Goal: Task Accomplishment & Management: Manage account settings

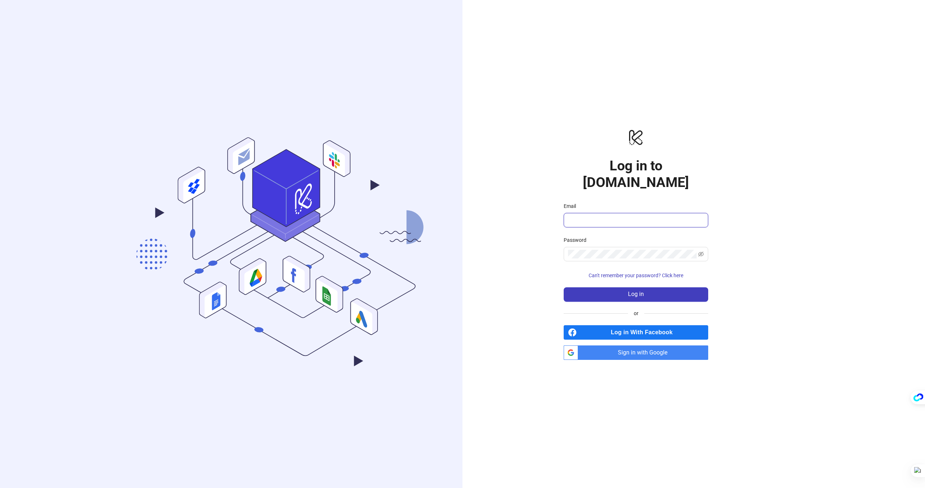
click at [599, 216] on input "Email" at bounding box center [635, 220] width 134 height 9
type input "**********"
click at [650, 287] on button "Log in" at bounding box center [635, 294] width 144 height 14
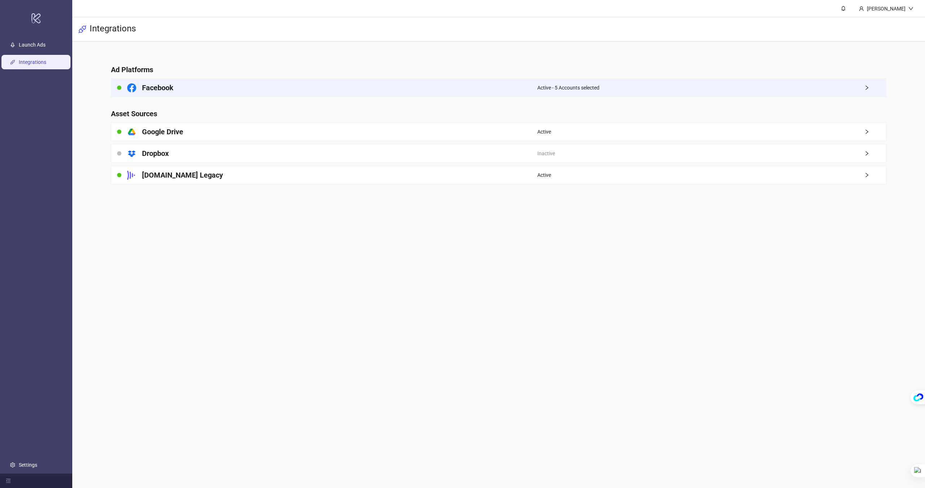
click at [530, 84] on div "Facebook" at bounding box center [324, 88] width 426 height 18
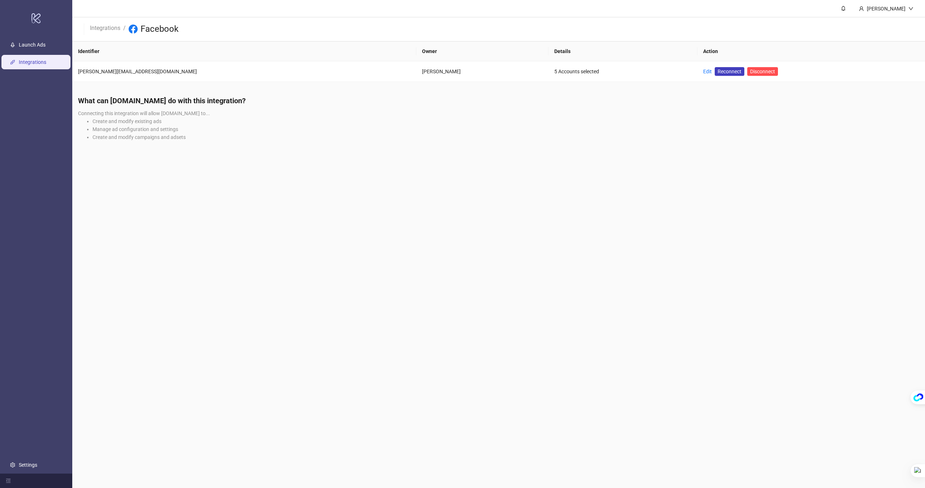
drag, startPoint x: 484, startPoint y: 139, endPoint x: 529, endPoint y: 121, distance: 48.6
click at [484, 139] on li "Create and modify campaigns and adsets" at bounding box center [505, 137] width 826 height 8
click at [703, 73] on link "Edit" at bounding box center [707, 72] width 9 height 6
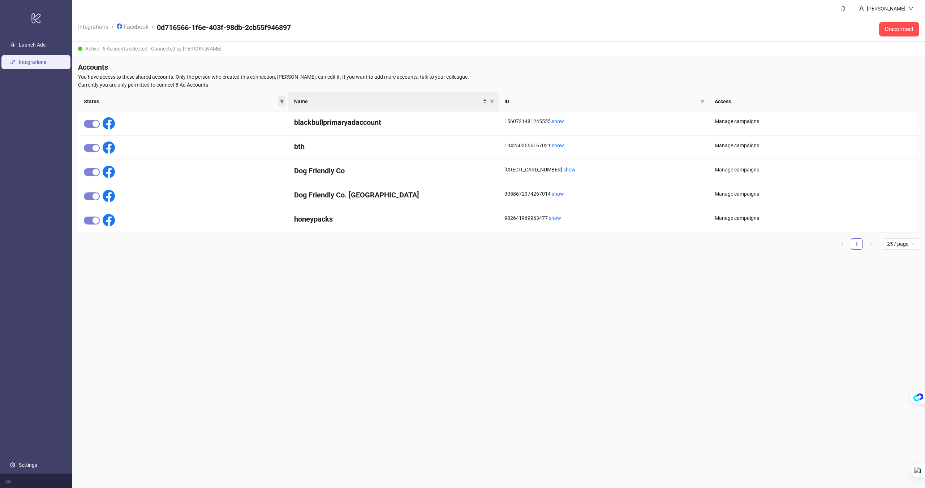
click at [281, 104] on span at bounding box center [281, 101] width 7 height 11
click at [252, 254] on div "Status Name ID Access blackbullprimaryadaccount 1560721481245555 show Manage ca…" at bounding box center [498, 174] width 841 height 164
click at [559, 123] on link "show" at bounding box center [557, 121] width 12 height 6
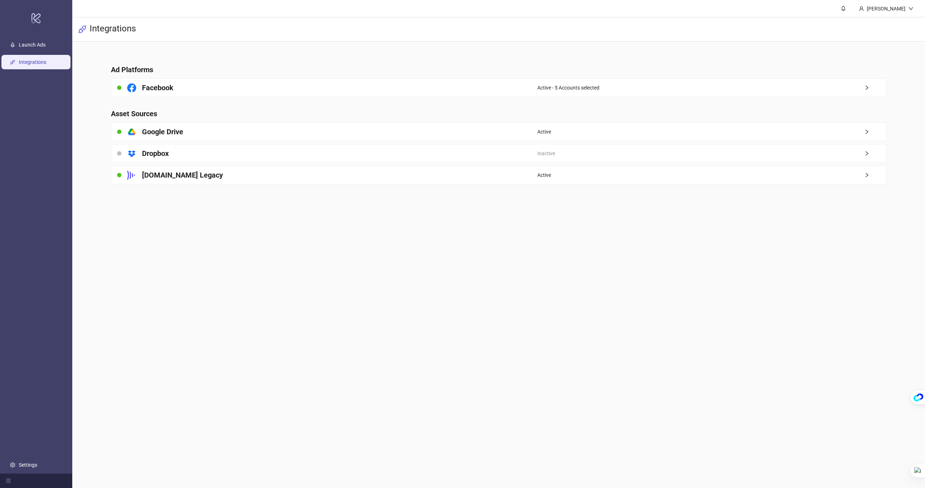
click at [338, 99] on main "Ad Platforms Facebook Active - 5 Accounts selected Asset Sources platform/googl…" at bounding box center [498, 120] width 787 height 157
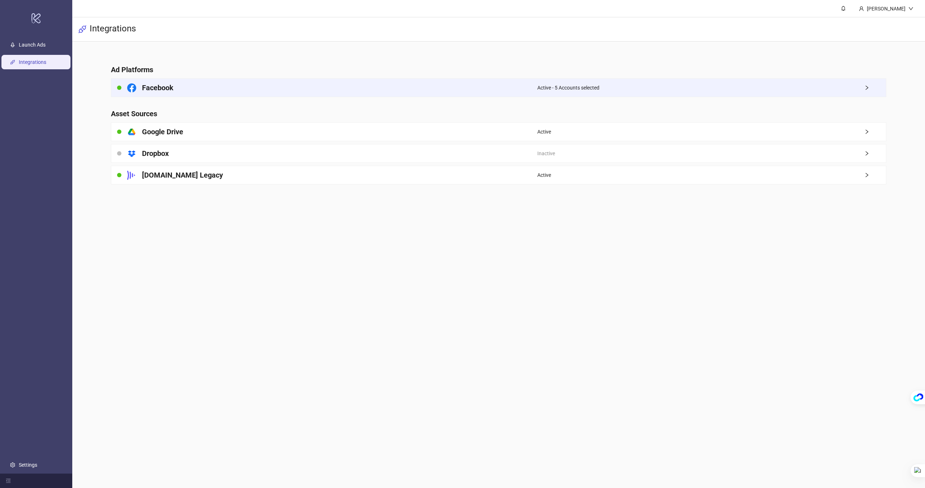
click at [699, 88] on div "Active - 5 Accounts selected" at bounding box center [711, 88] width 349 height 18
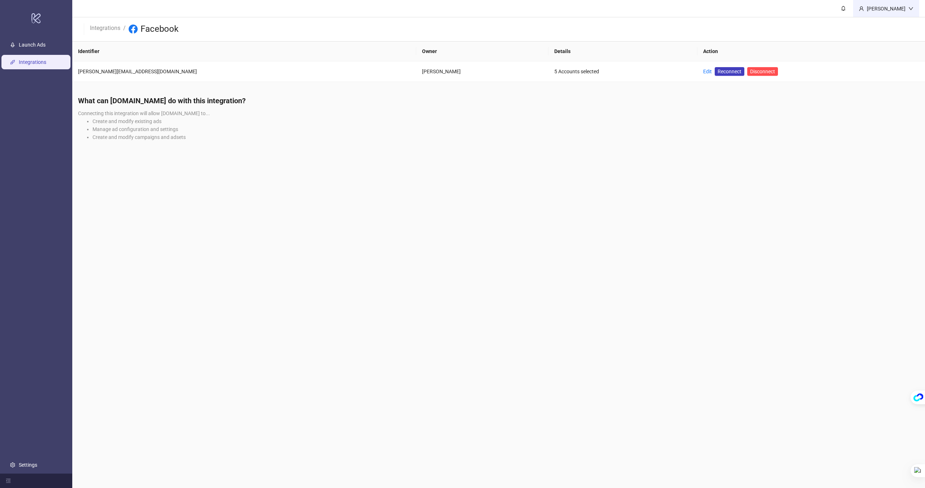
click at [904, 4] on div "[PERSON_NAME]" at bounding box center [886, 8] width 66 height 17
click at [904, 6] on div "[PERSON_NAME]" at bounding box center [886, 9] width 44 height 8
drag, startPoint x: 263, startPoint y: 180, endPoint x: 52, endPoint y: 58, distance: 243.7
click at [263, 180] on main "Sami Integrations / Facebook Identifier Owner Details Action [PERSON_NAME][EMAI…" at bounding box center [498, 244] width 852 height 488
click at [40, 42] on link "Launch Ads" at bounding box center [32, 45] width 27 height 6
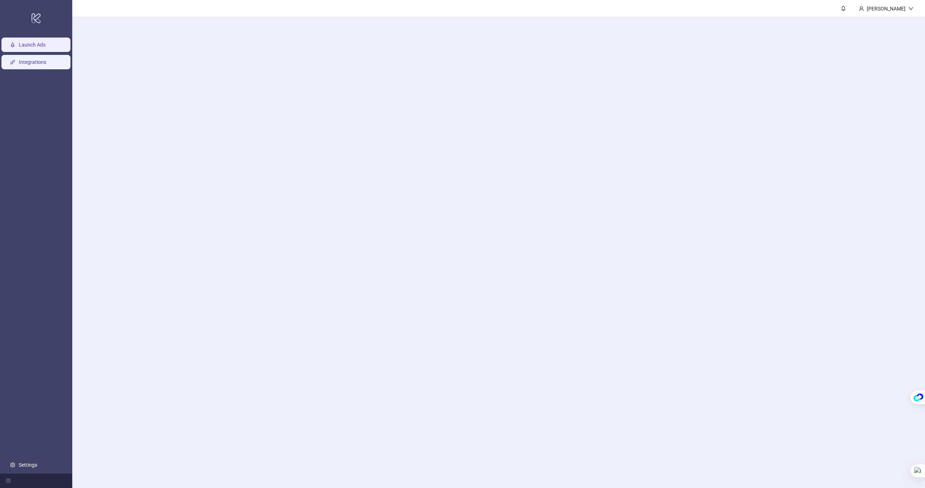
click at [34, 59] on link "Integrations" at bounding box center [32, 62] width 27 height 6
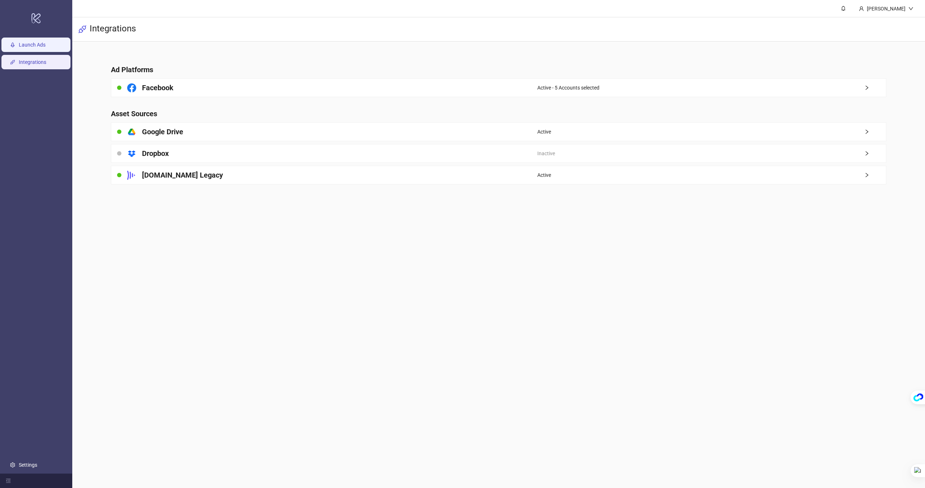
click at [37, 42] on link "Launch Ads" at bounding box center [32, 45] width 27 height 6
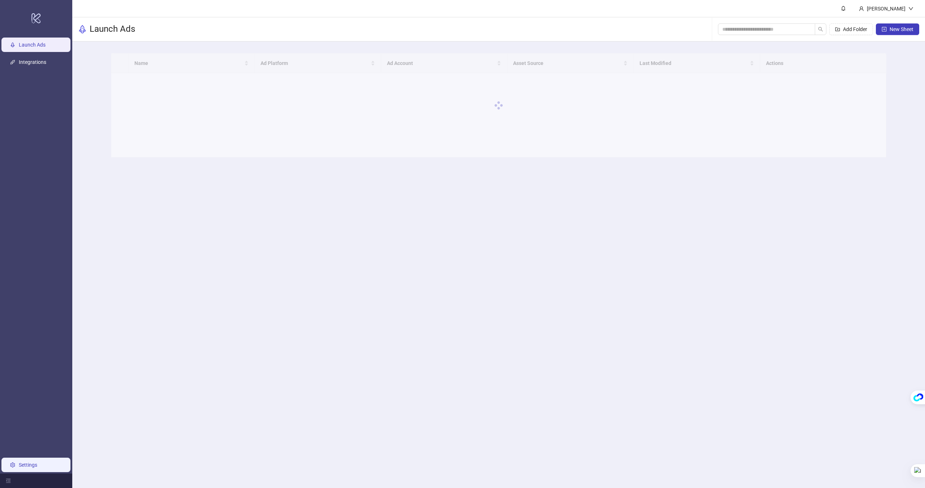
click at [37, 468] on link "Settings" at bounding box center [28, 465] width 18 height 6
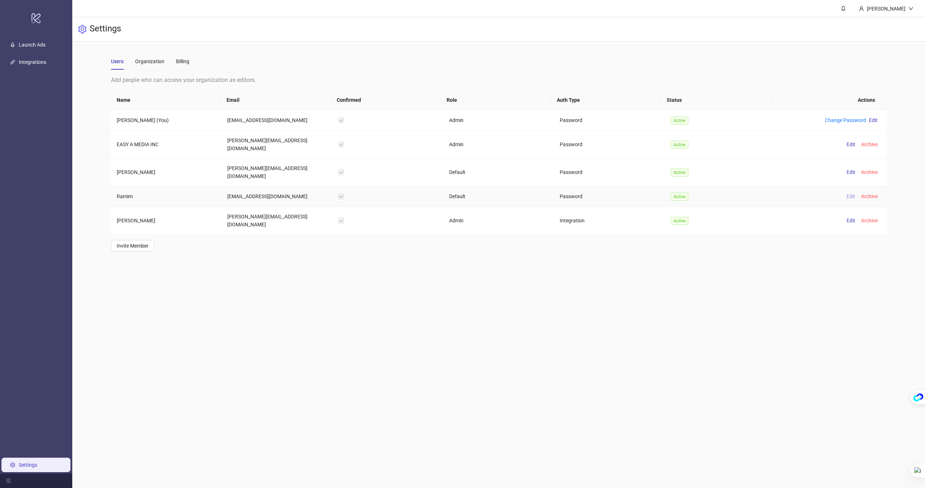
click at [843, 192] on button "Edit" at bounding box center [850, 196] width 14 height 9
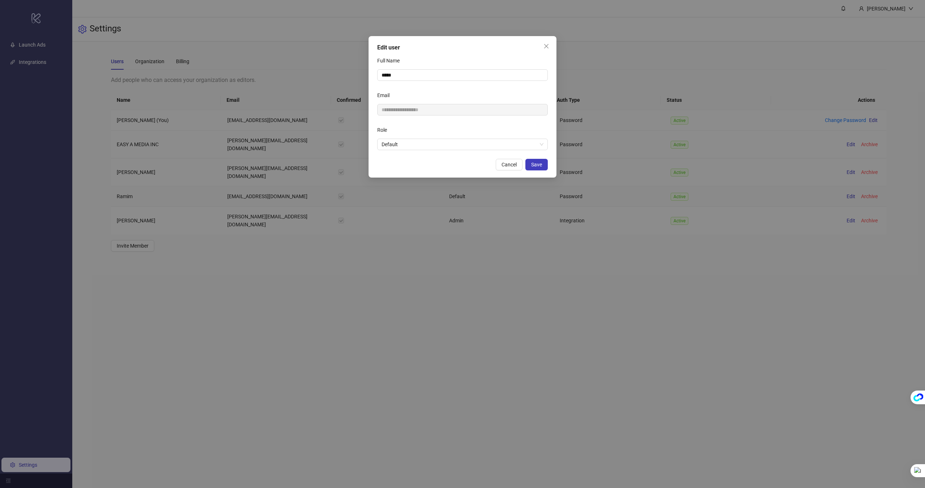
click at [841, 180] on div "**********" at bounding box center [462, 244] width 925 height 488
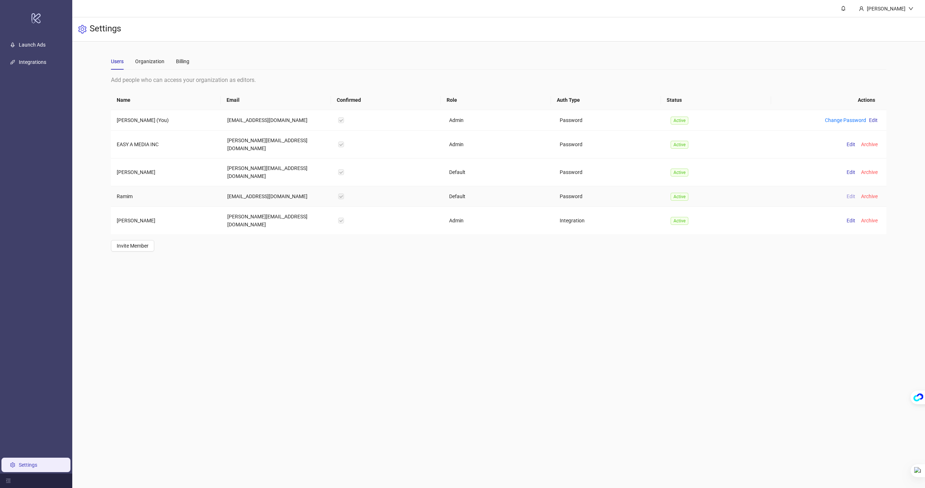
click at [848, 194] on span "Edit" at bounding box center [850, 197] width 9 height 6
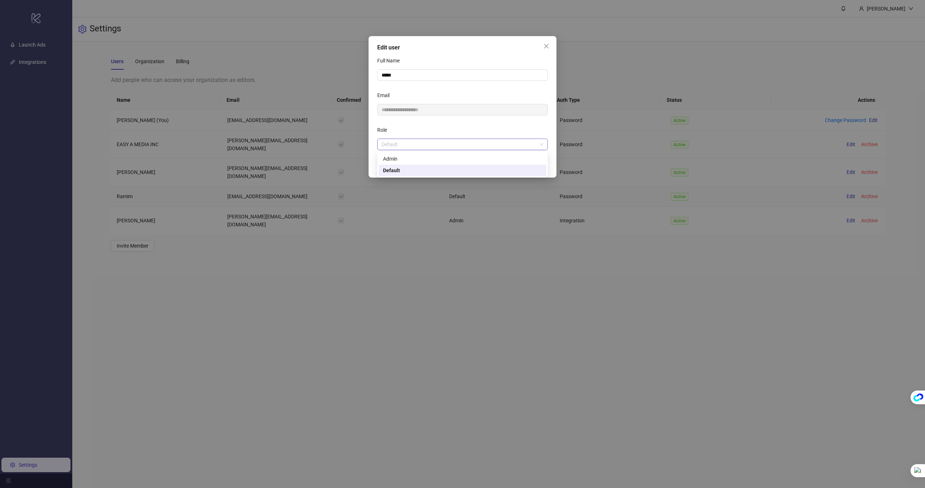
click at [452, 148] on span "Default" at bounding box center [462, 144] width 162 height 11
click at [429, 243] on div "**********" at bounding box center [462, 244] width 925 height 488
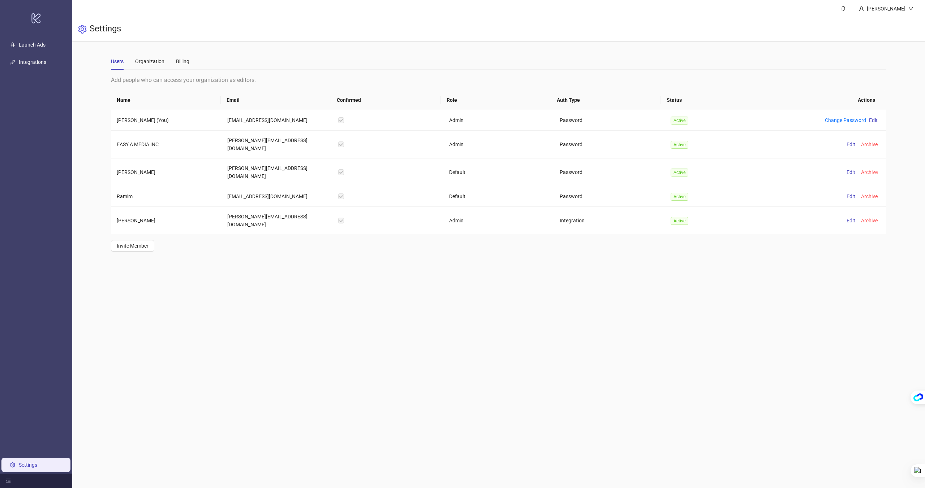
click at [135, 60] on div "Users Organization Billing" at bounding box center [150, 61] width 78 height 17
click at [149, 62] on div "Organization" at bounding box center [149, 61] width 29 height 8
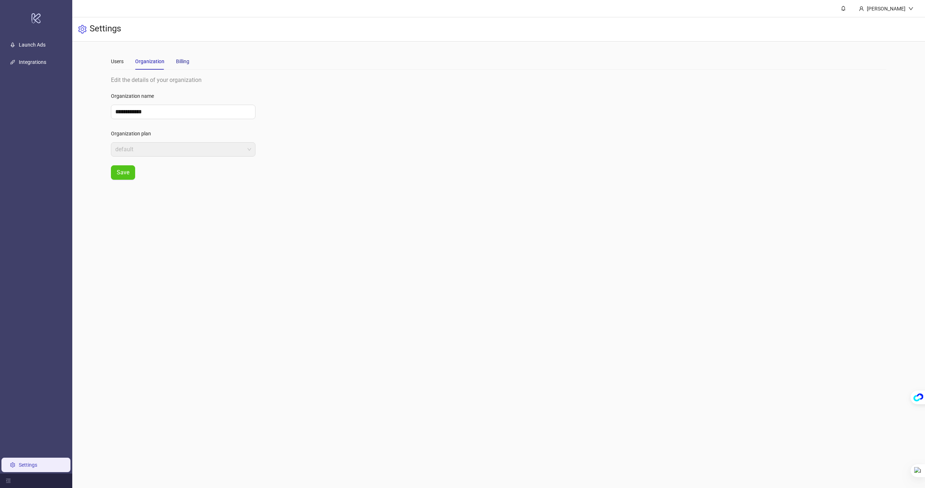
click at [177, 65] on div "Billing" at bounding box center [182, 61] width 13 height 8
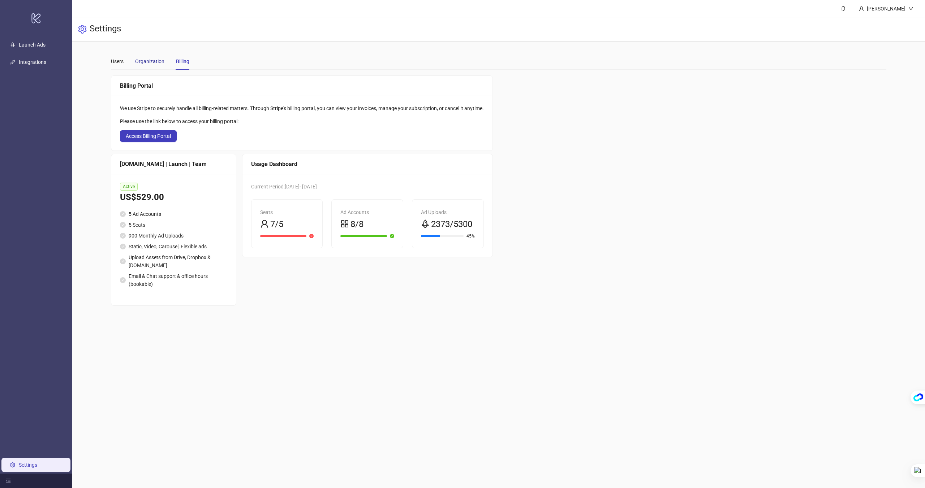
click at [152, 62] on div "Organization" at bounding box center [149, 61] width 29 height 8
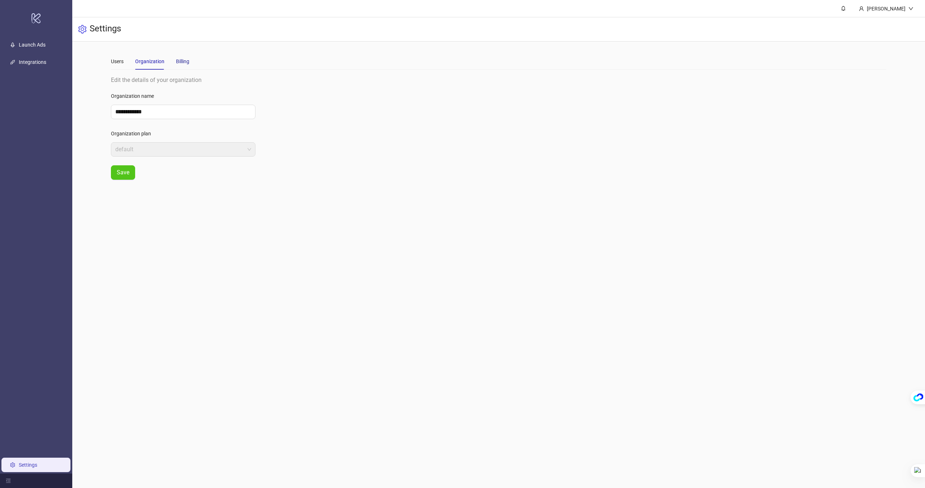
click at [177, 65] on div "Billing" at bounding box center [182, 61] width 13 height 8
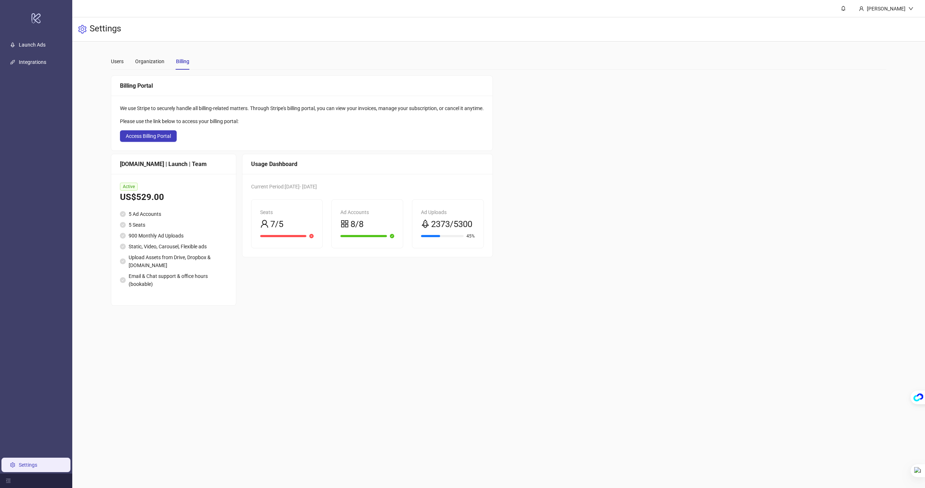
drag, startPoint x: 702, startPoint y: 196, endPoint x: 738, endPoint y: 113, distance: 91.1
click at [702, 196] on div "Billing Portal We use Stripe to securely handle all billing-related matters. Th…" at bounding box center [498, 190] width 775 height 230
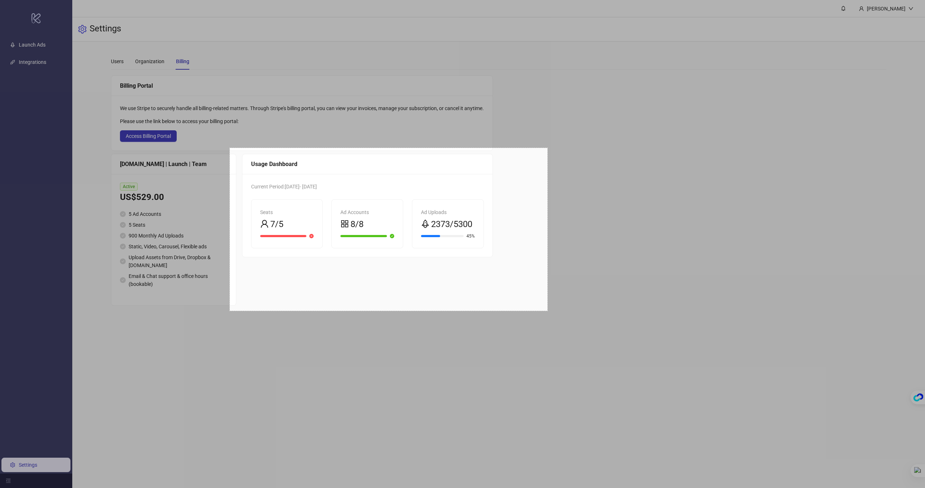
drag, startPoint x: 258, startPoint y: 166, endPoint x: 547, endPoint y: 311, distance: 324.0
click at [547, 311] on div "879 X 451" at bounding box center [462, 244] width 925 height 488
click at [563, 280] on link "Copy" at bounding box center [563, 278] width 19 height 8
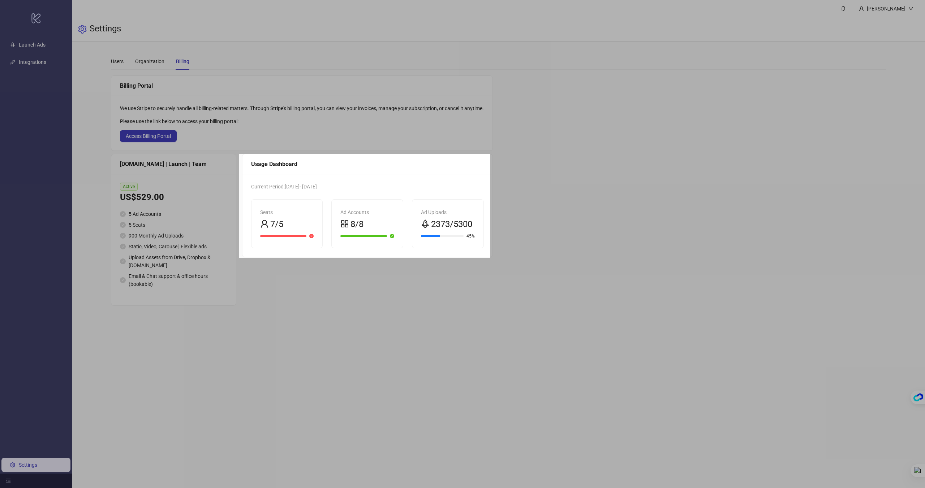
drag, startPoint x: 239, startPoint y: 154, endPoint x: 490, endPoint y: 258, distance: 271.2
click at [490, 258] on div "694 X 287" at bounding box center [462, 244] width 925 height 488
click at [507, 222] on link "Copy" at bounding box center [506, 225] width 19 height 8
